Goal: Transaction & Acquisition: Download file/media

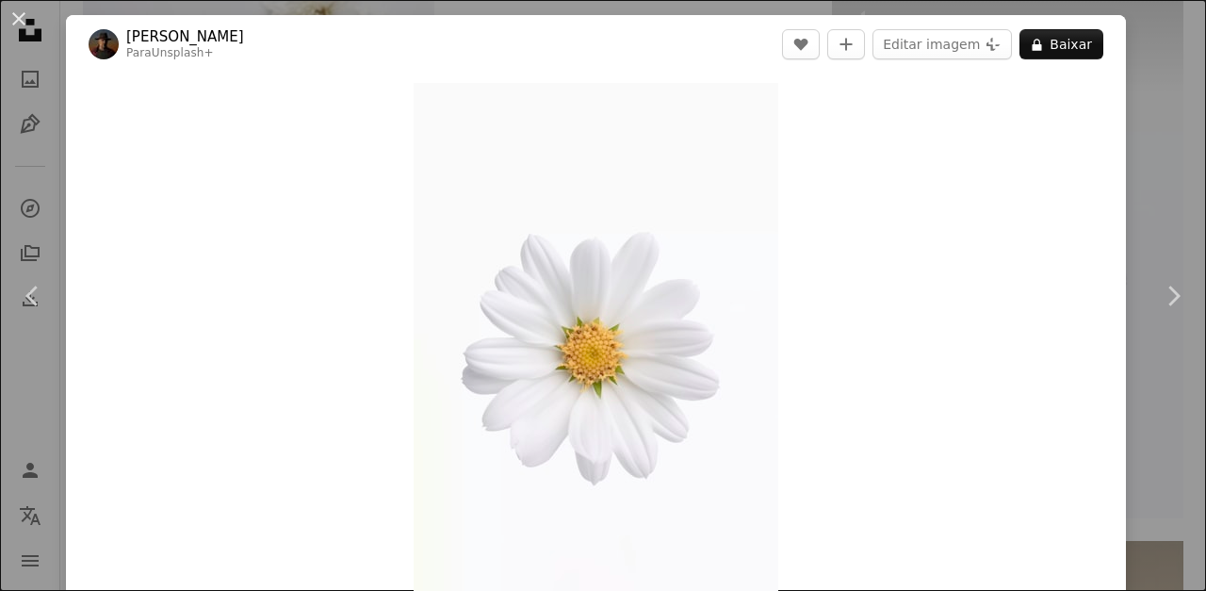
scroll to position [113, 0]
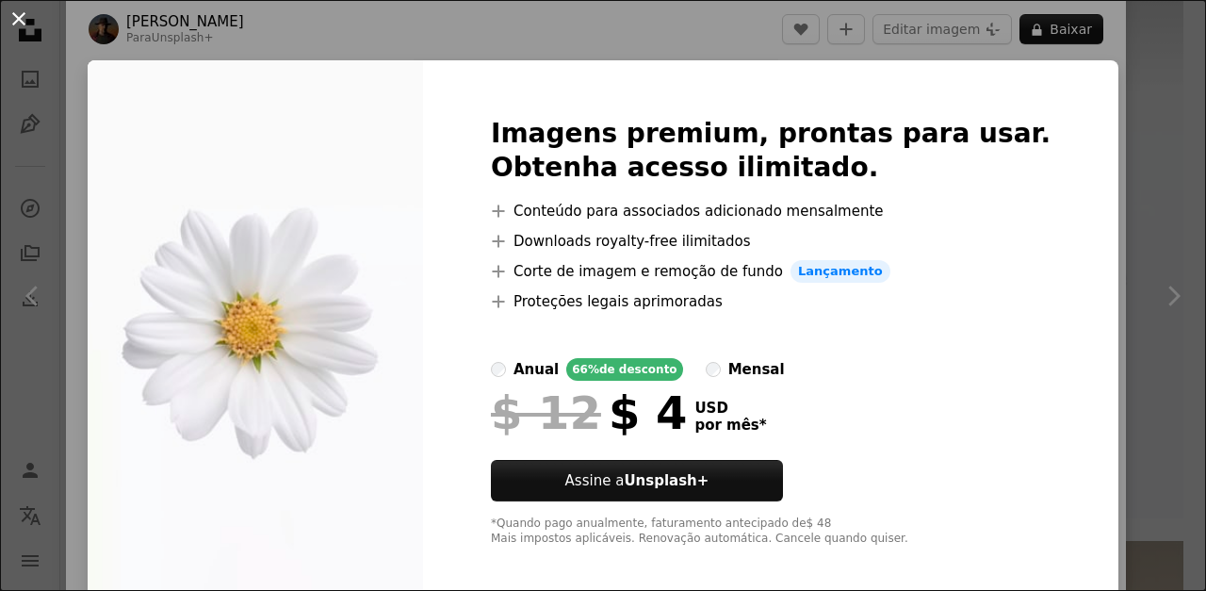
click at [14, 23] on button "An X shape" at bounding box center [19, 19] width 23 height 23
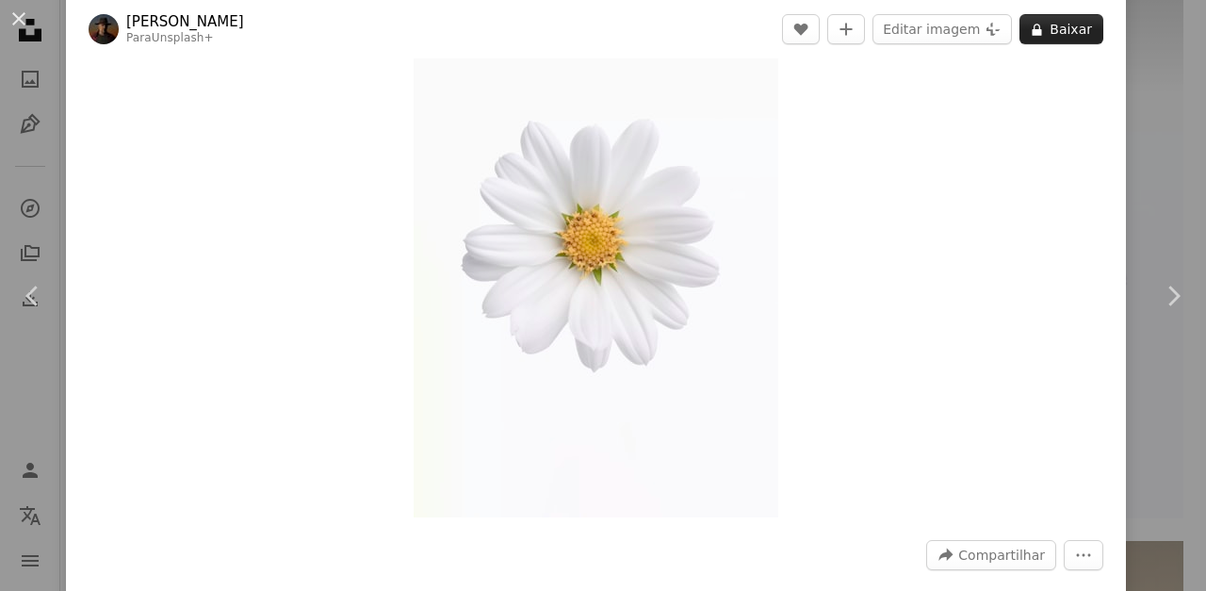
click at [1103, 41] on button "A lock Baixar" at bounding box center [1061, 29] width 84 height 30
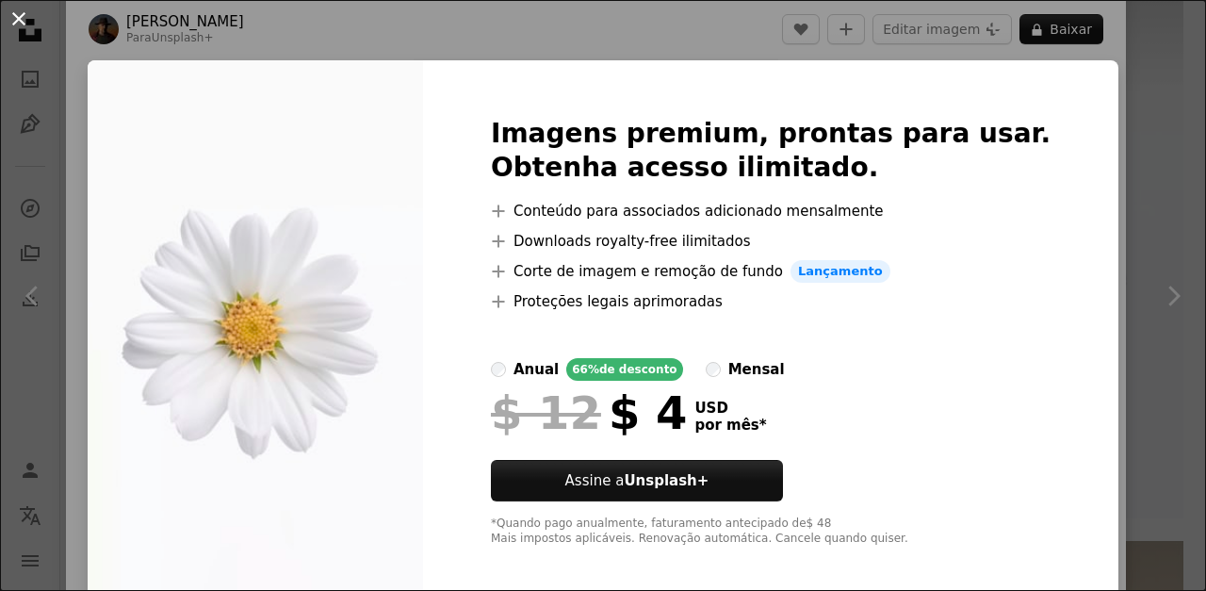
click at [26, 17] on button "An X shape" at bounding box center [19, 19] width 23 height 23
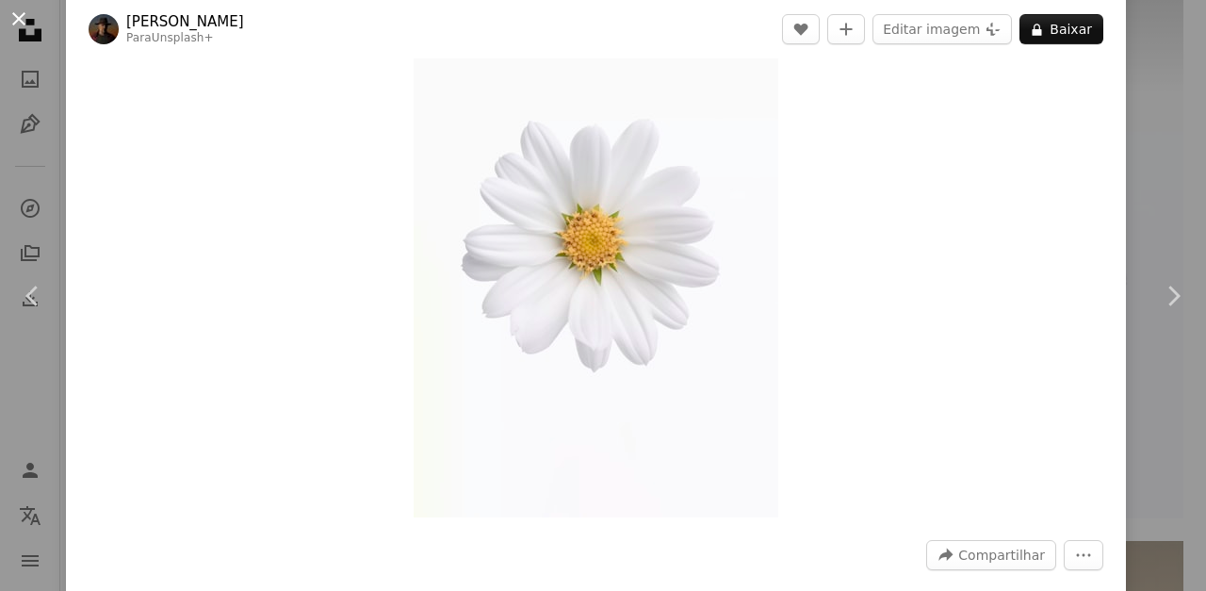
click at [26, 19] on button "An X shape" at bounding box center [19, 19] width 23 height 23
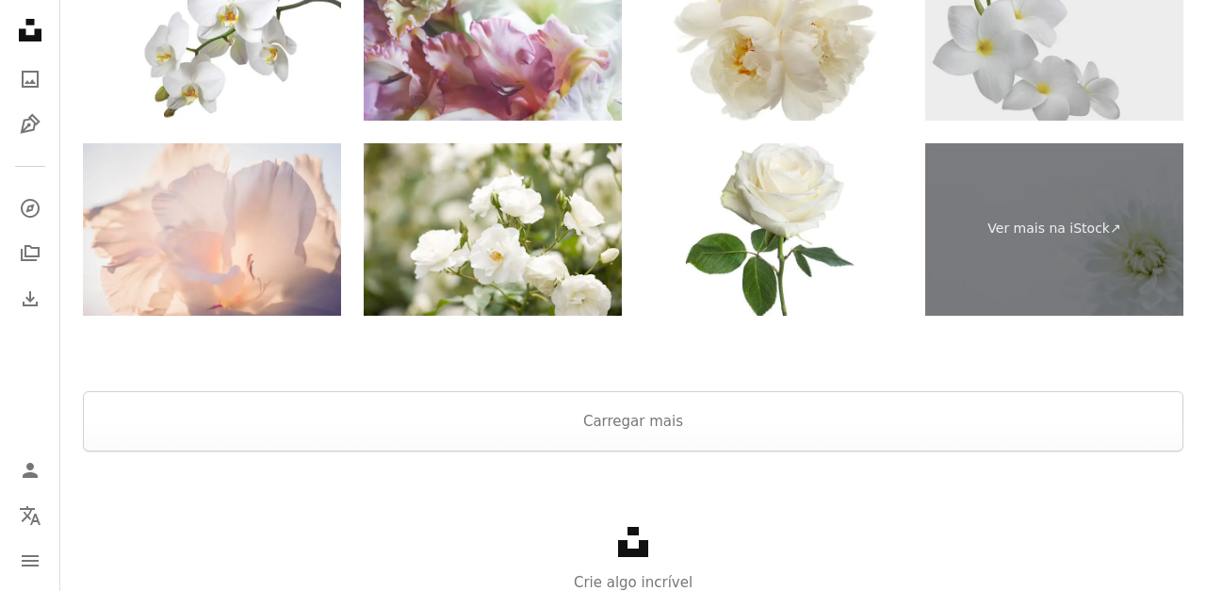
scroll to position [4456, 0]
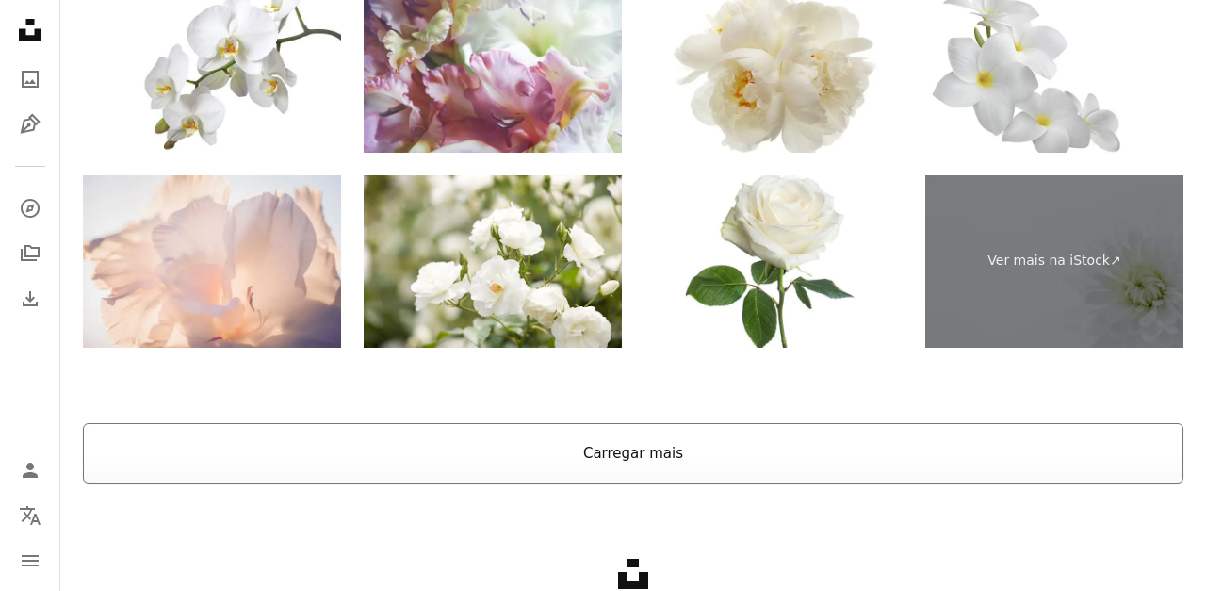
click at [648, 442] on button "Carregar mais" at bounding box center [633, 453] width 1100 height 60
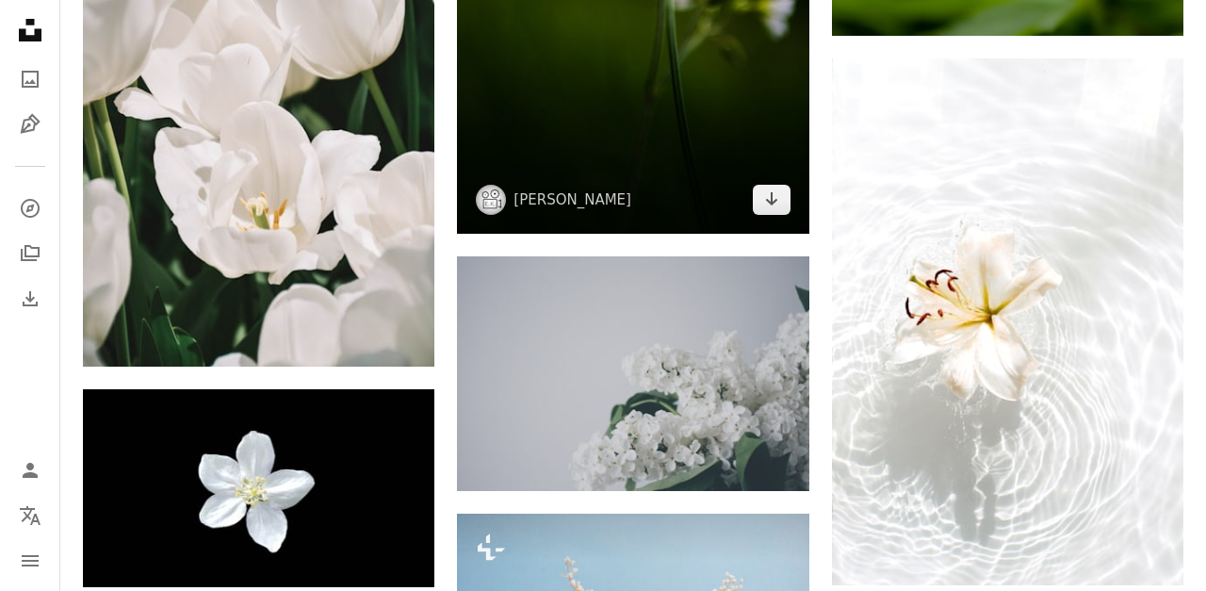
scroll to position [4256, 0]
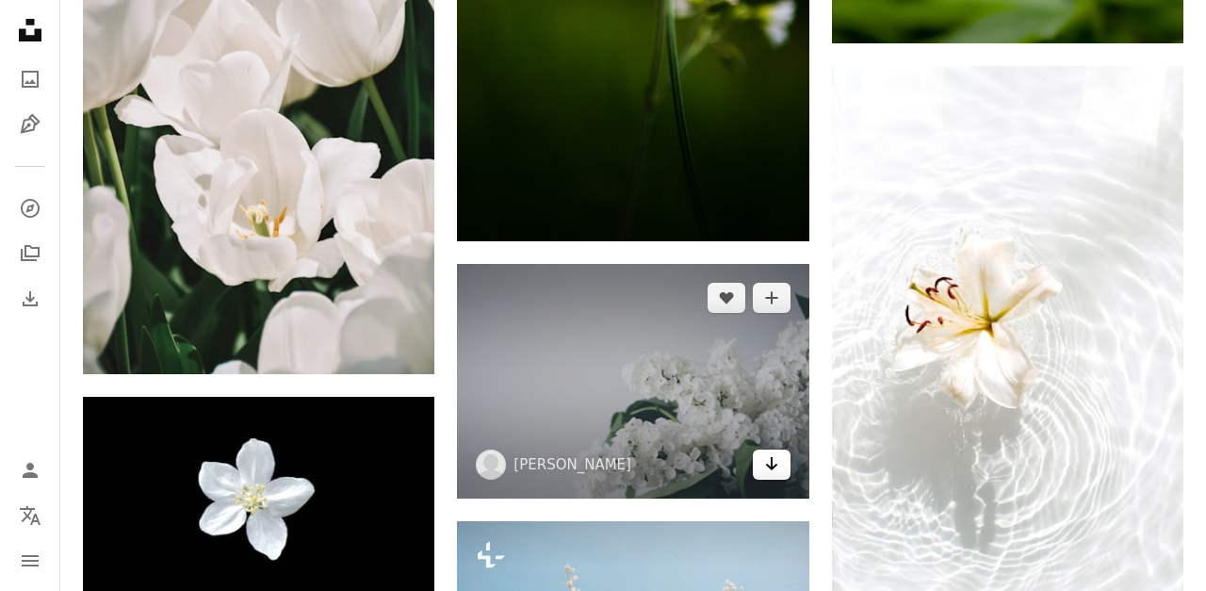
click at [764, 463] on icon "Arrow pointing down" at bounding box center [771, 463] width 15 height 23
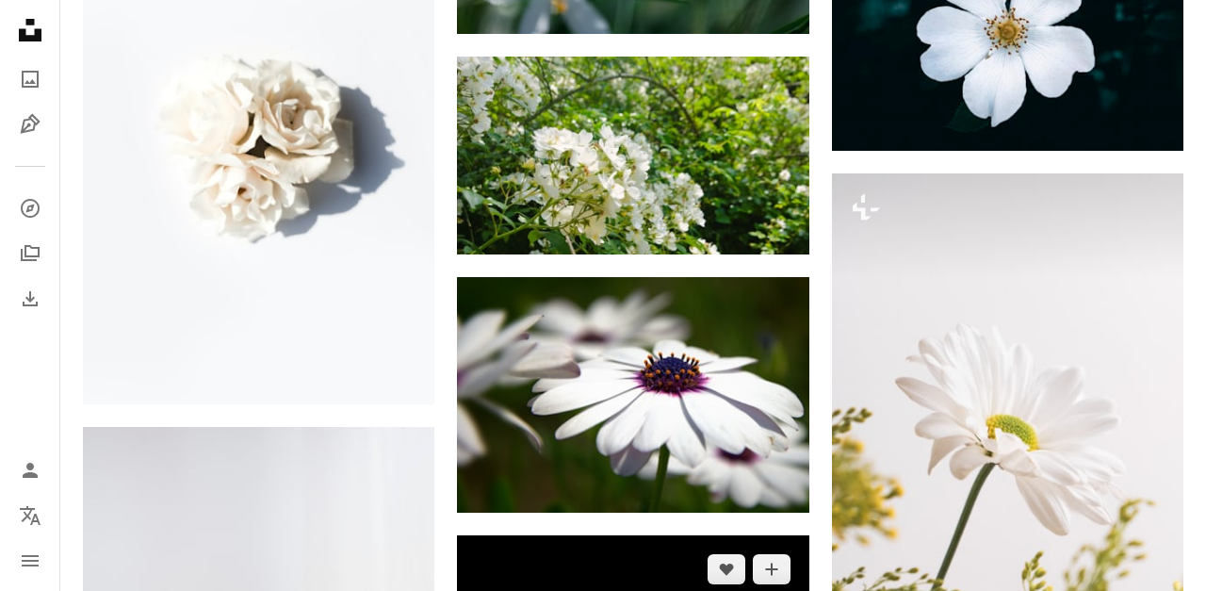
scroll to position [12692, 0]
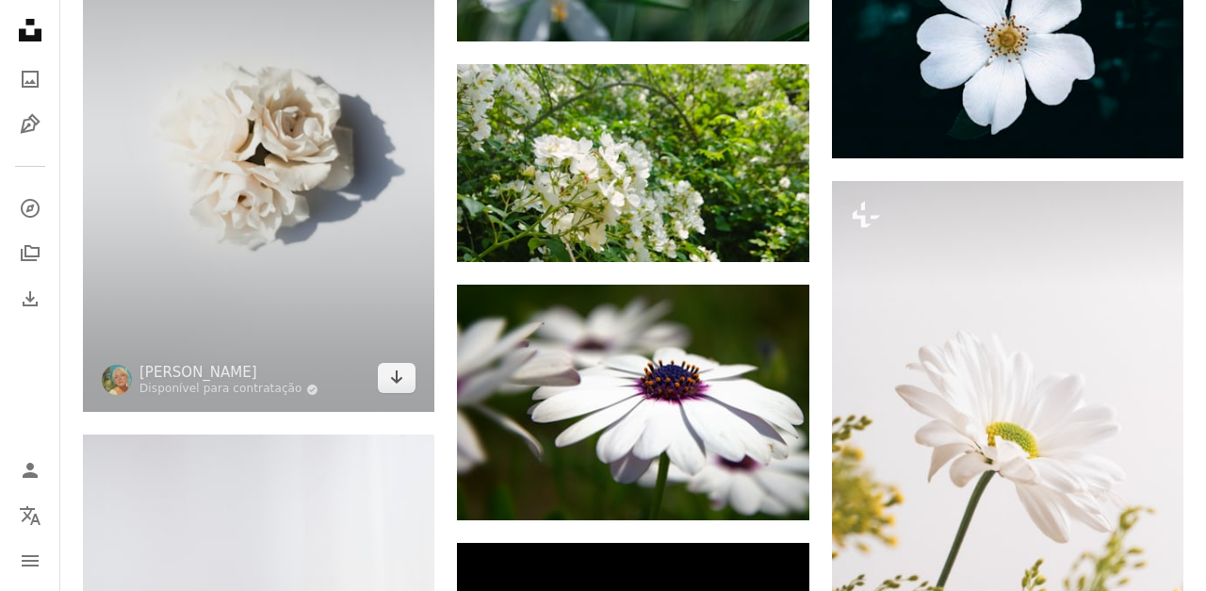
click at [298, 296] on img at bounding box center [258, 148] width 351 height 527
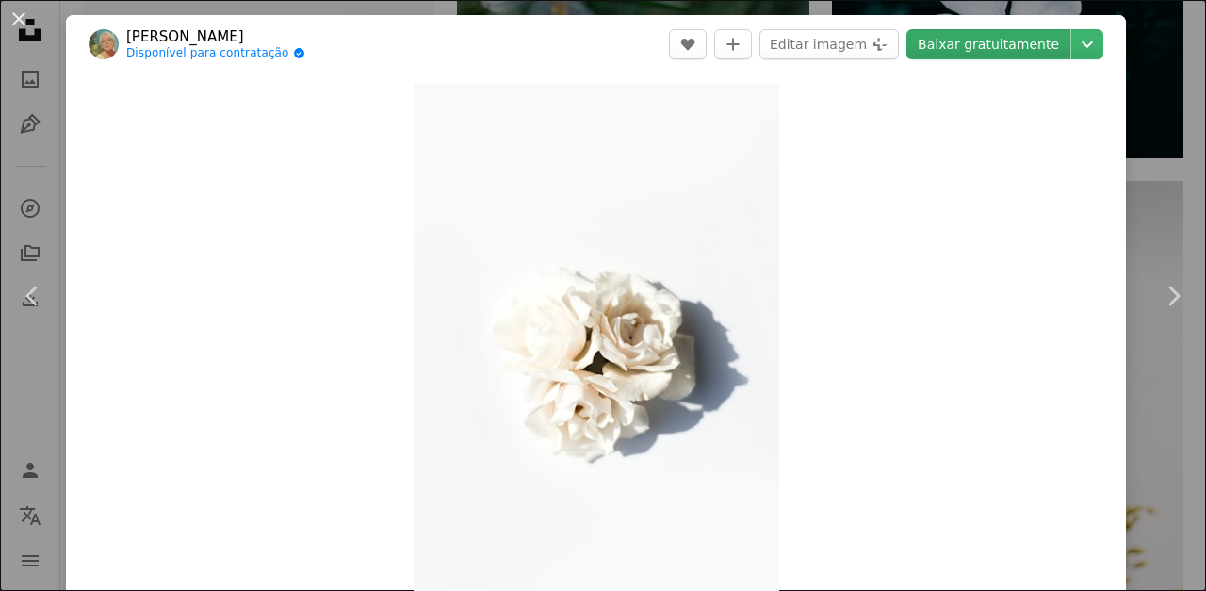
click at [992, 42] on link "Baixar gratuitamente" at bounding box center [988, 44] width 164 height 30
